Goal: Task Accomplishment & Management: Manage account settings

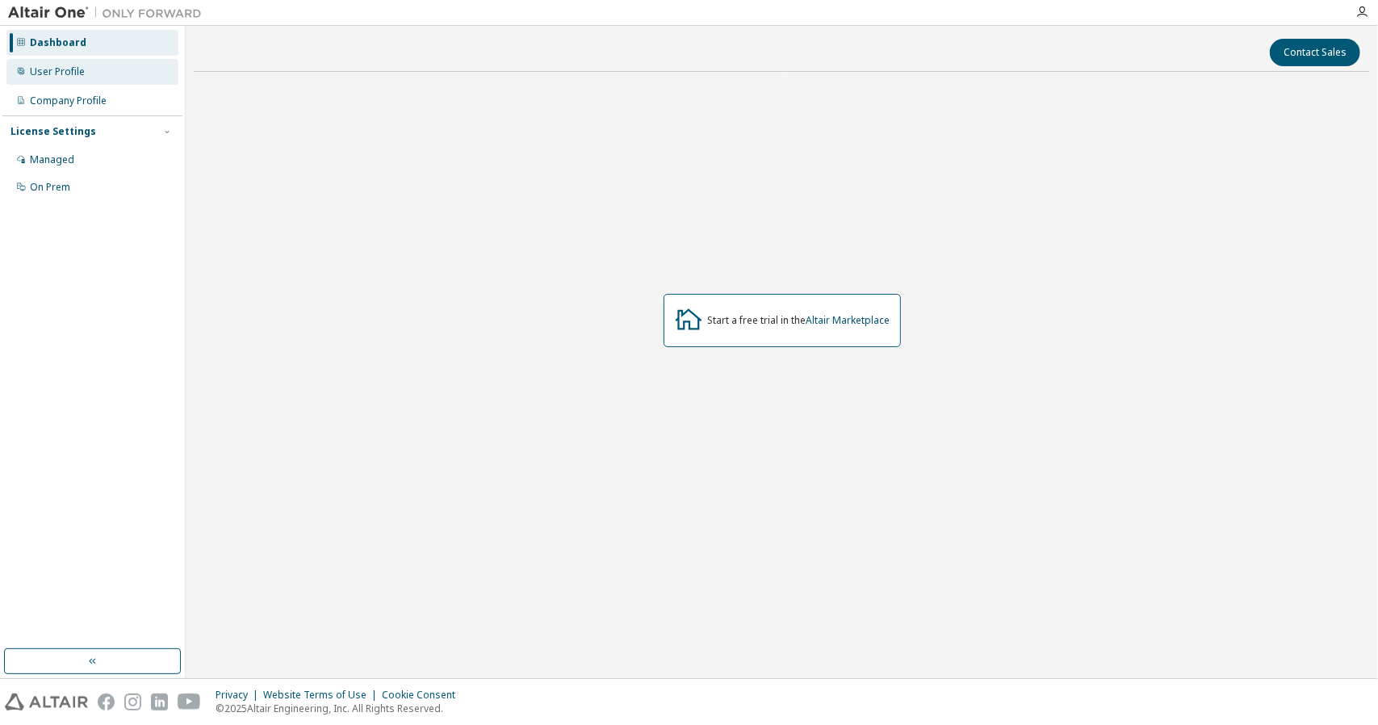
click at [54, 77] on div "User Profile" at bounding box center [57, 71] width 55 height 13
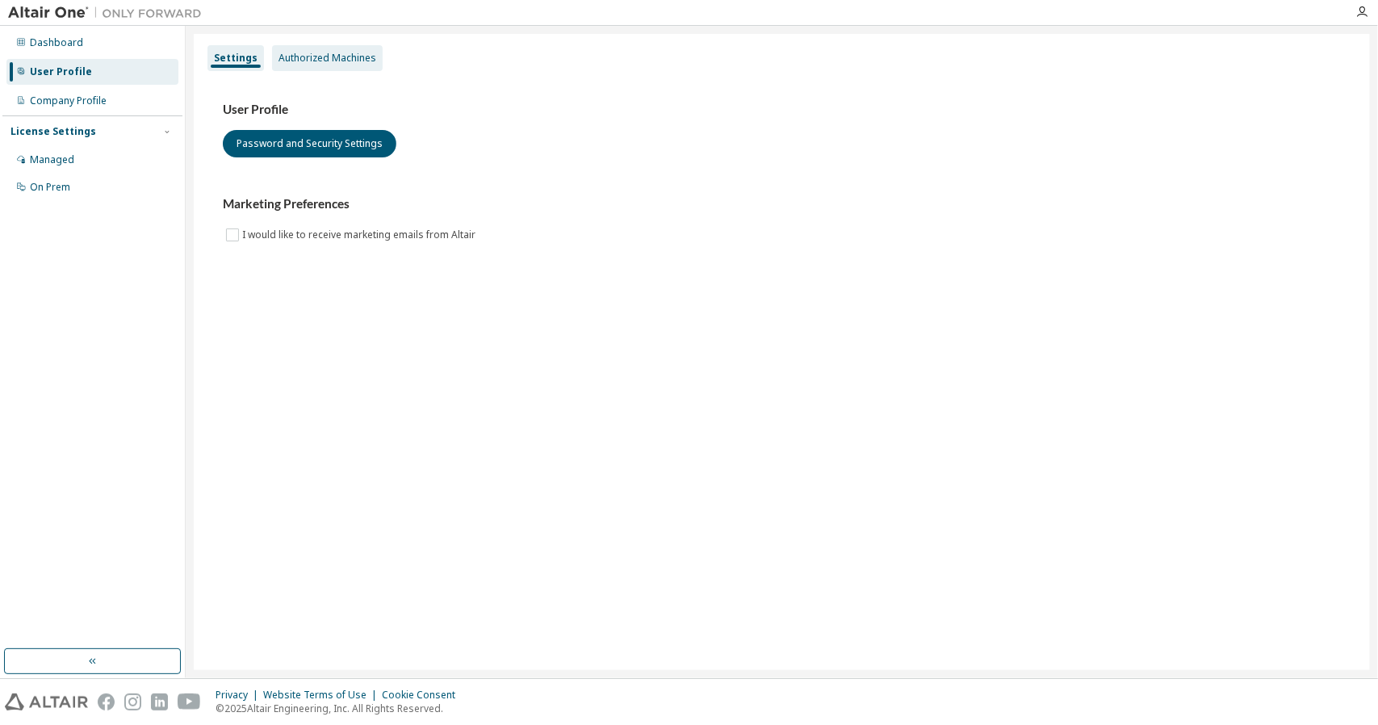
click at [339, 65] on div "Authorized Machines" at bounding box center [327, 58] width 111 height 26
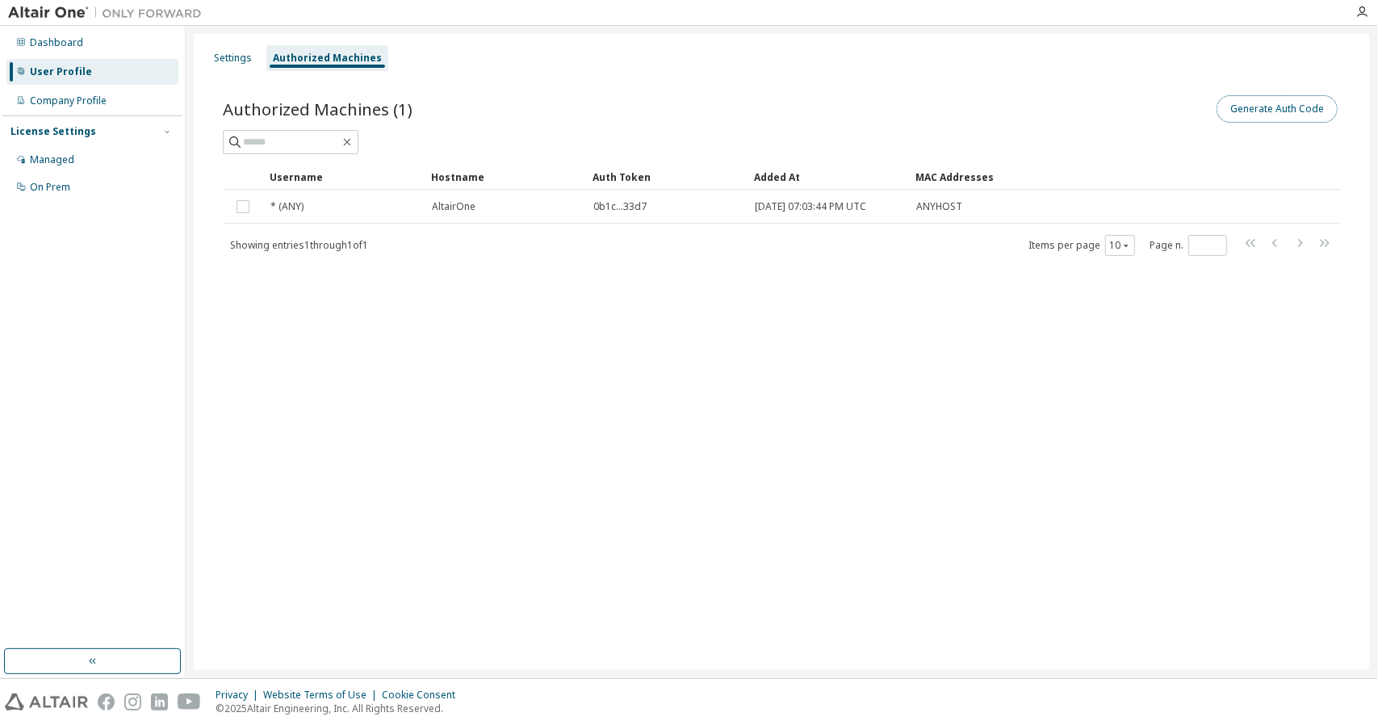
click at [1295, 106] on button "Generate Auth Code" at bounding box center [1277, 108] width 121 height 27
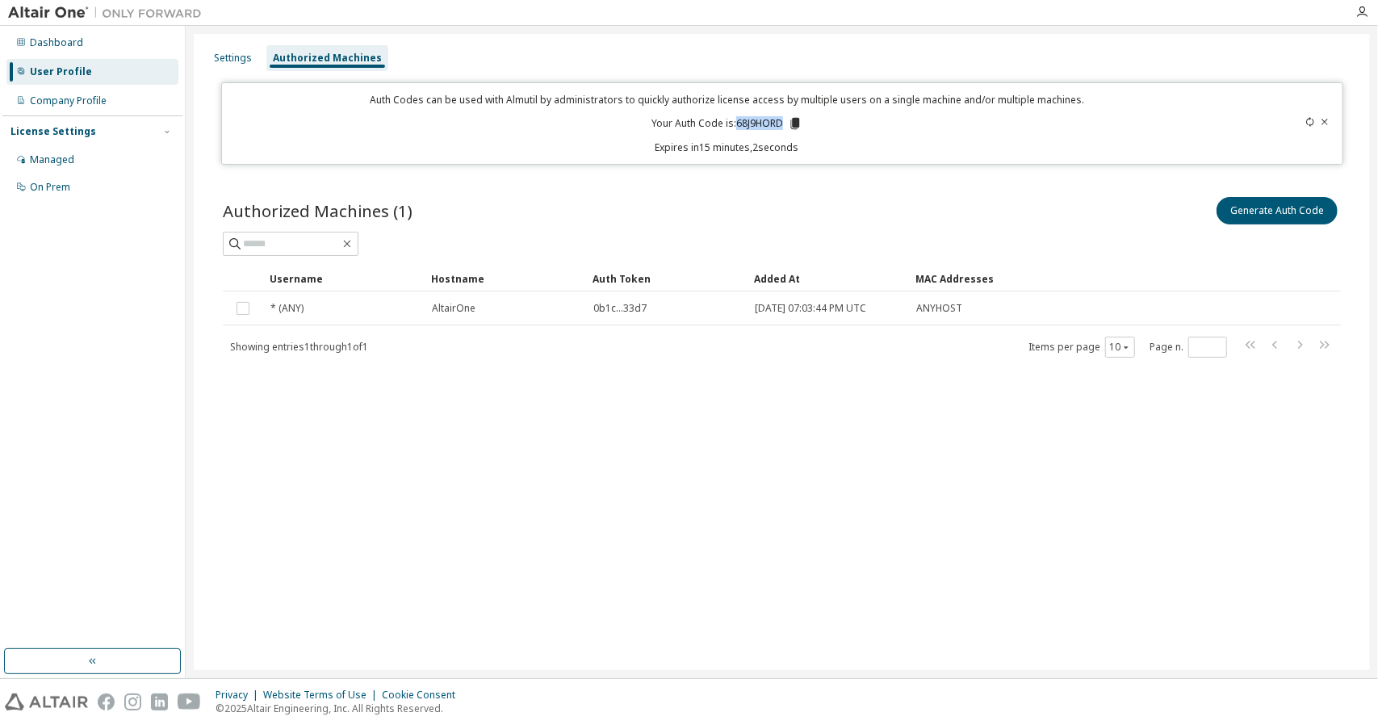
drag, startPoint x: 737, startPoint y: 121, endPoint x: 786, endPoint y: 132, distance: 50.4
click at [786, 132] on div "Auth Codes can be used with Almutil by administrators to quickly authorize lice…" at bounding box center [728, 123] width 992 height 61
copy p "68J9HORD"
click at [796, 125] on icon at bounding box center [794, 123] width 9 height 11
